Goal: Task Accomplishment & Management: Complete application form

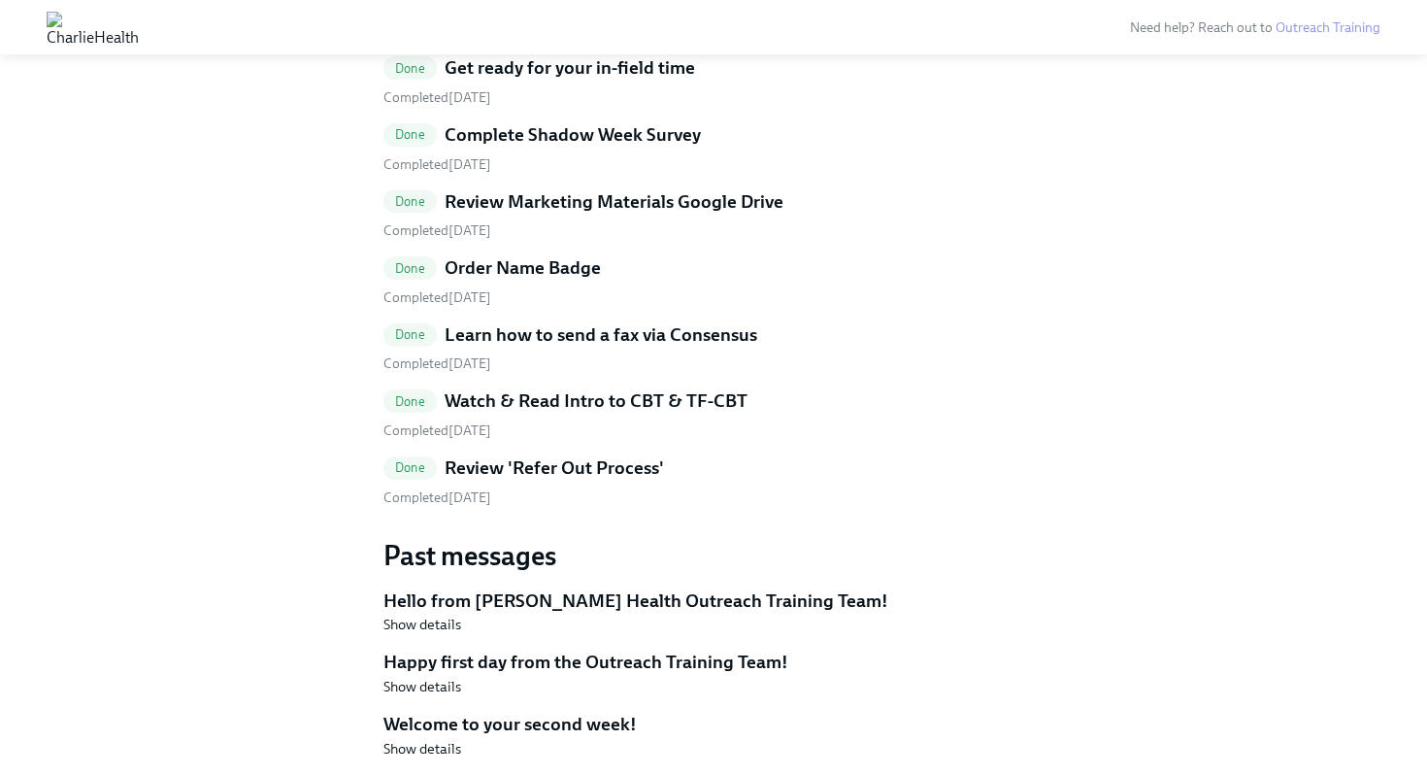
scroll to position [2164, 0]
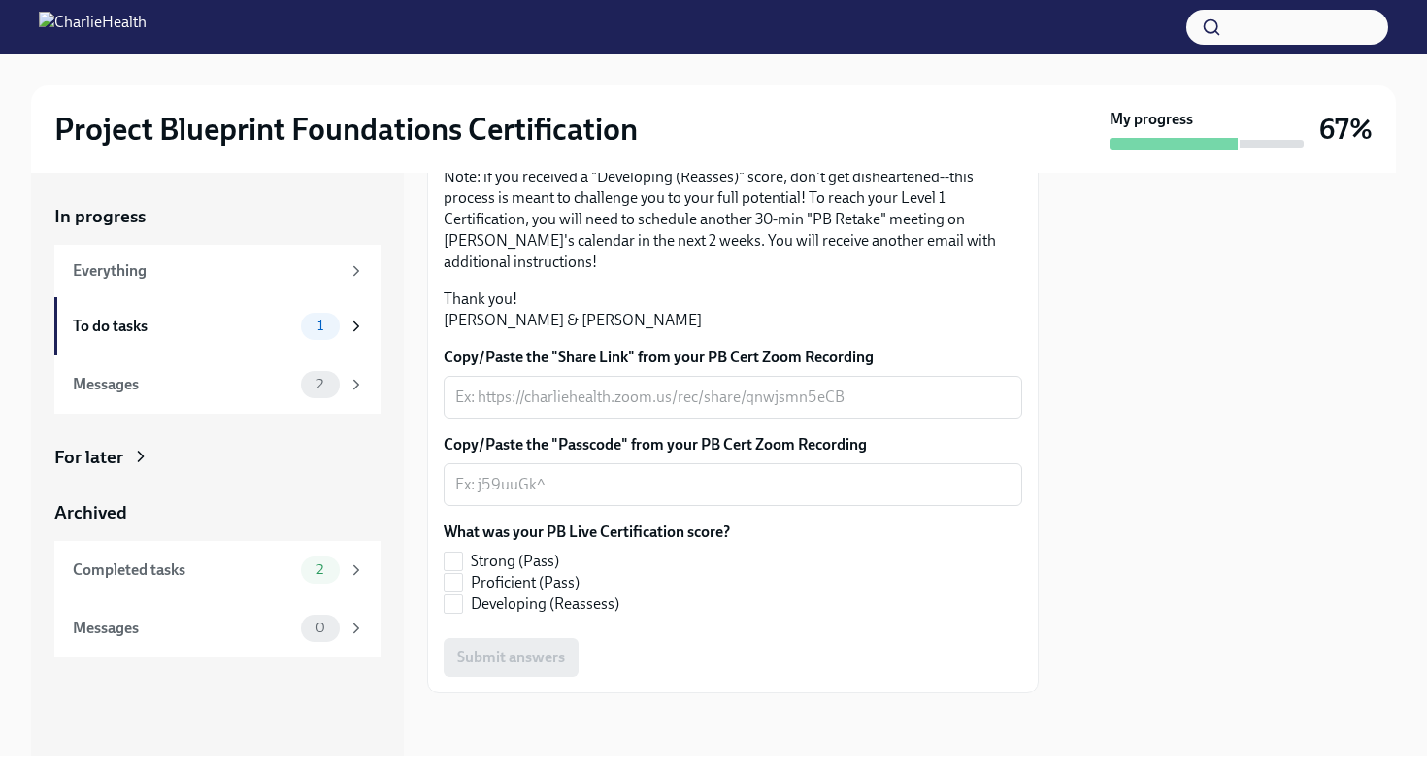
scroll to position [441, 0]
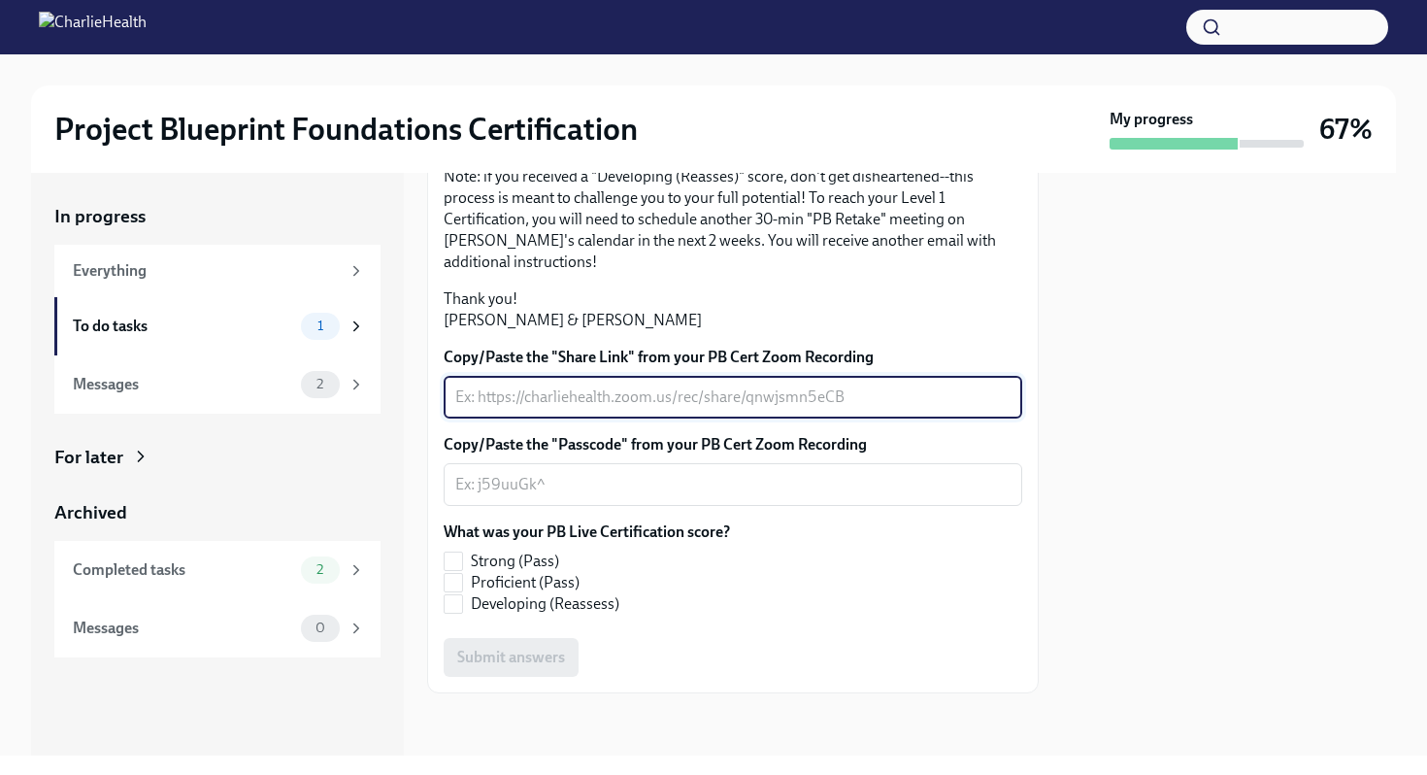
click at [496, 403] on textarea "Copy/Paste the "Share Link" from your PB Cert Zoom Recording" at bounding box center [732, 396] width 555 height 23
paste textarea "https://charliehealth.zoom.us/rec/share/SJ1QTr74e4scmHuXF9hcVBfITNNSmh2qKS6_Jop…"
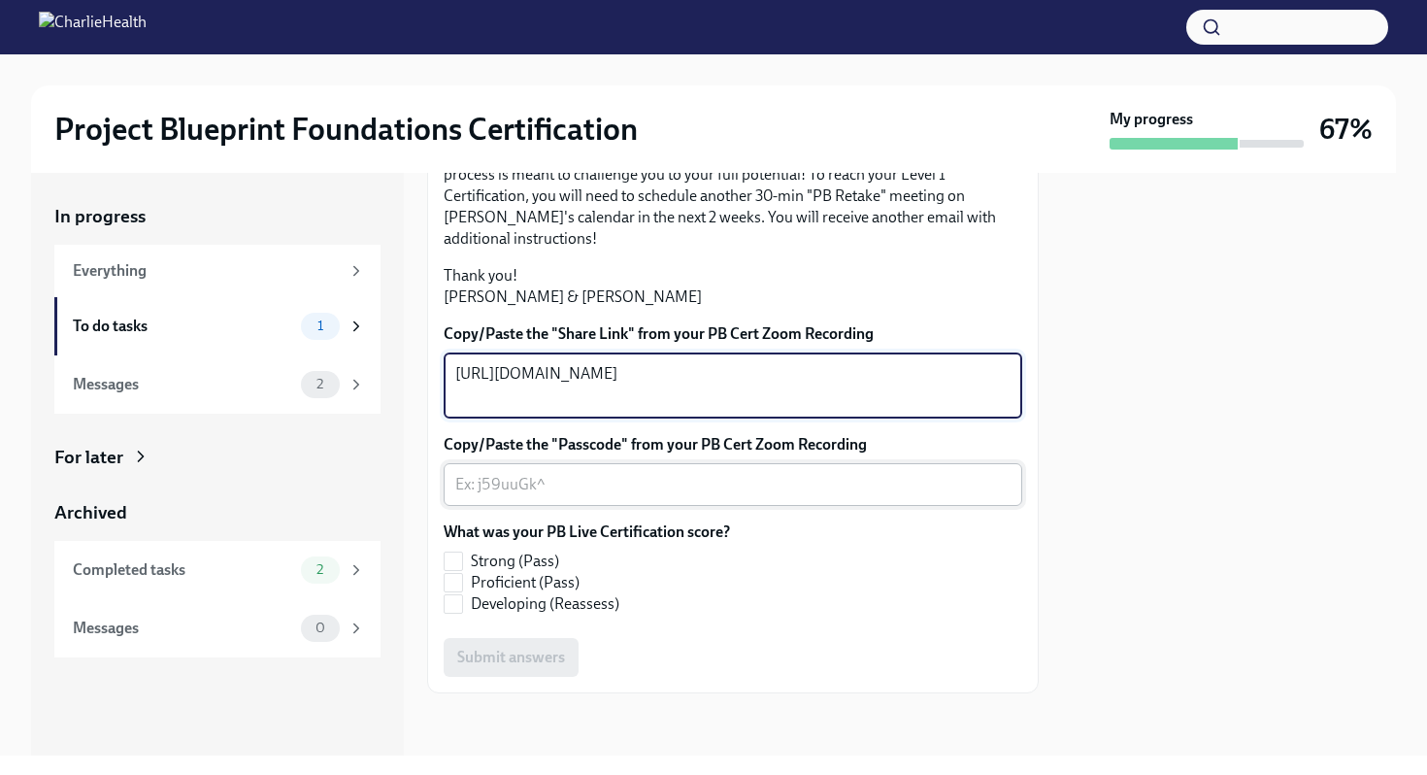
type textarea "https://charliehealth.zoom.us/rec/share/SJ1QTr74e4scmHuXF9hcVBfITNNSmh2qKS6_Jop…"
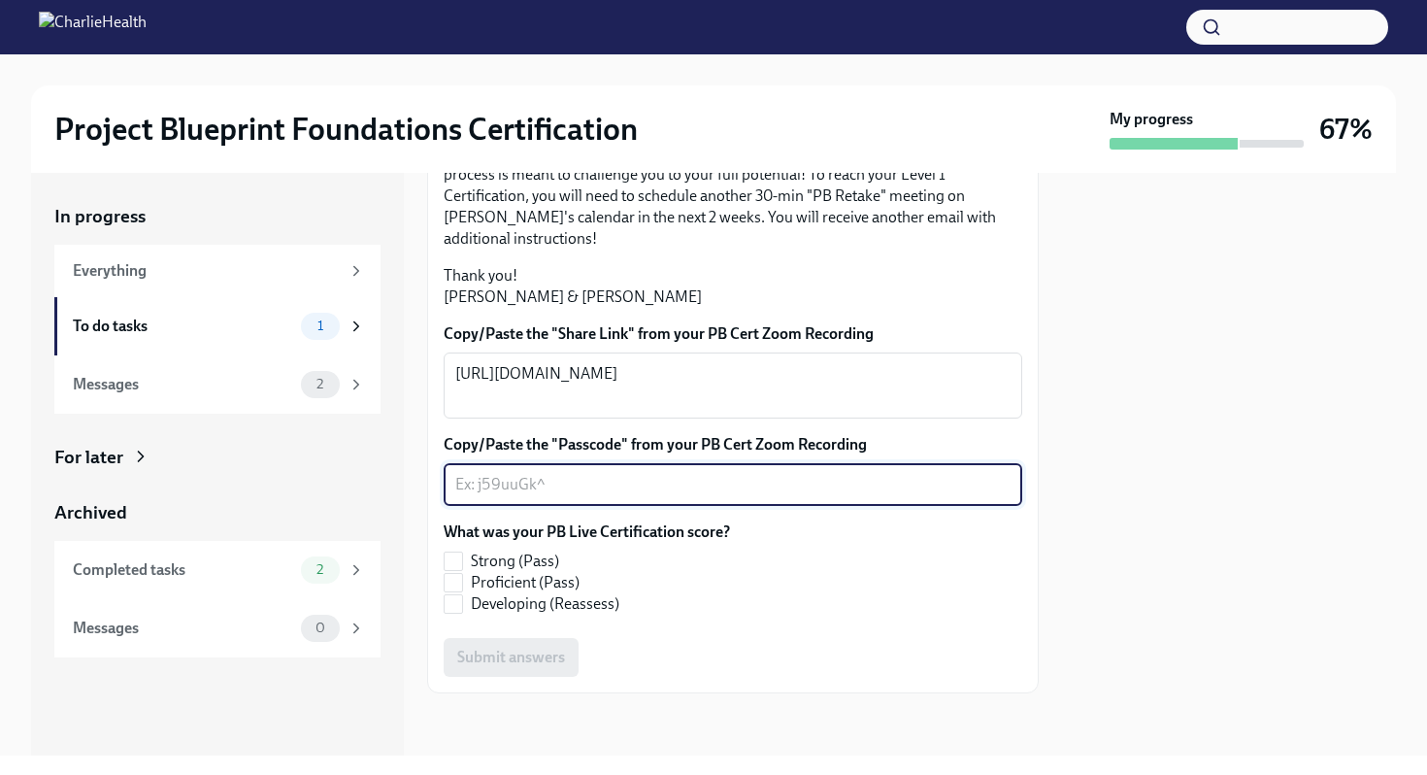
click at [556, 496] on textarea "Copy/Paste the "Passcode" from your PB Cert Zoom Recording" at bounding box center [732, 484] width 555 height 23
click at [561, 496] on textarea "Copy/Paste the "Passcode" from your PB Cert Zoom Recording" at bounding box center [732, 484] width 555 height 23
paste textarea "PUM^V%4C"
type textarea "PUM^V%4C"
